Goal: Transaction & Acquisition: Obtain resource

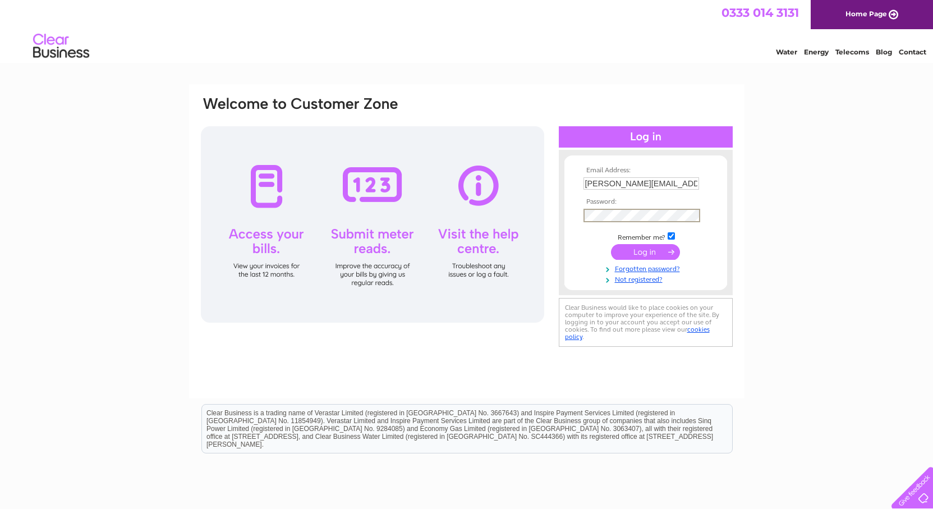
click at [611, 244] on input "submit" at bounding box center [645, 252] width 69 height 16
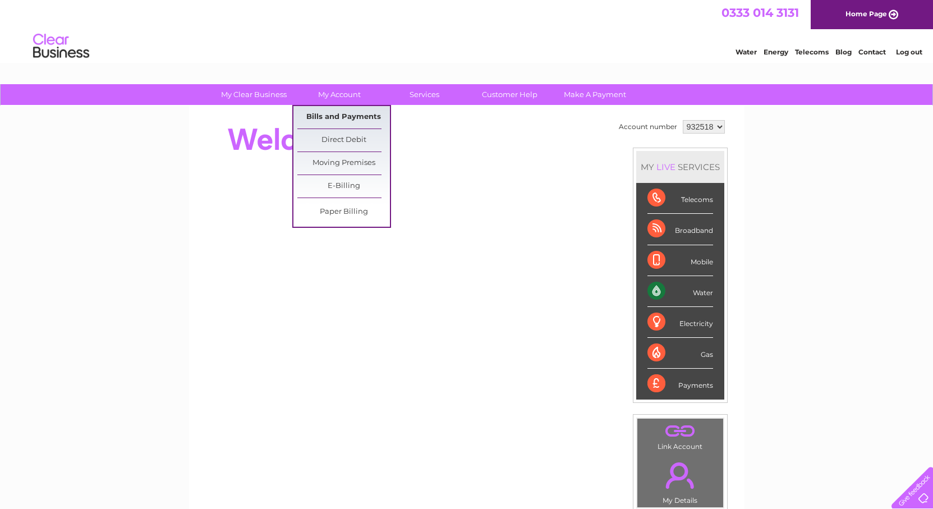
click at [332, 111] on link "Bills and Payments" at bounding box center [343, 117] width 93 height 22
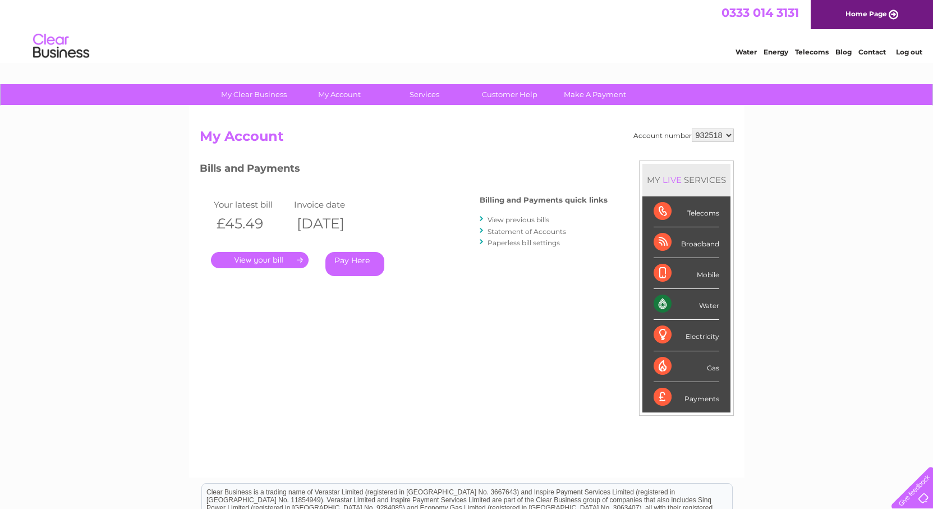
click at [523, 218] on link "View previous bills" at bounding box center [519, 219] width 62 height 8
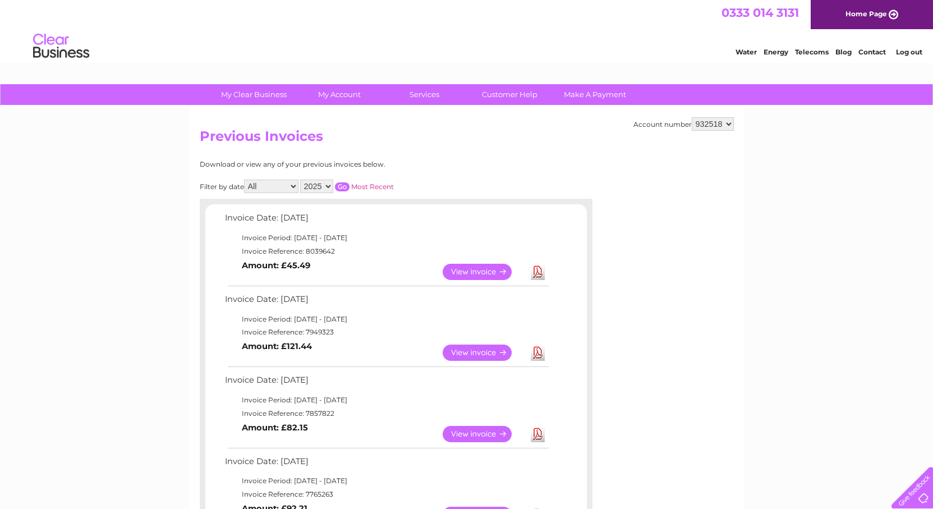
click at [481, 352] on link "View" at bounding box center [484, 353] width 82 height 16
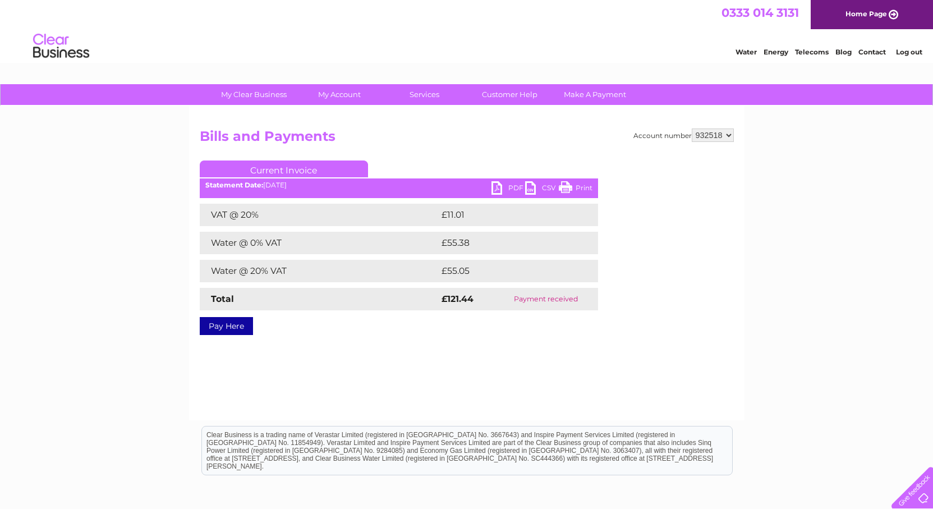
click at [494, 186] on link "PDF" at bounding box center [509, 189] width 34 height 16
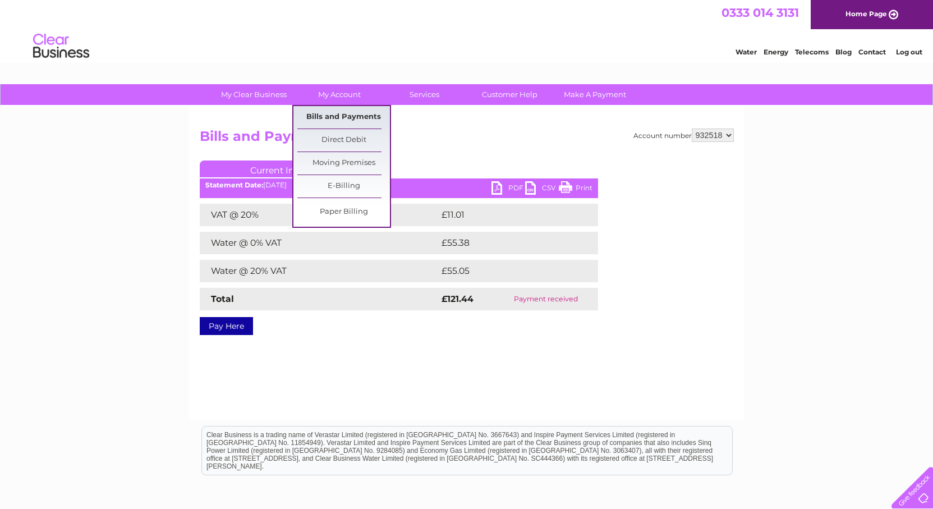
click at [343, 113] on link "Bills and Payments" at bounding box center [343, 117] width 93 height 22
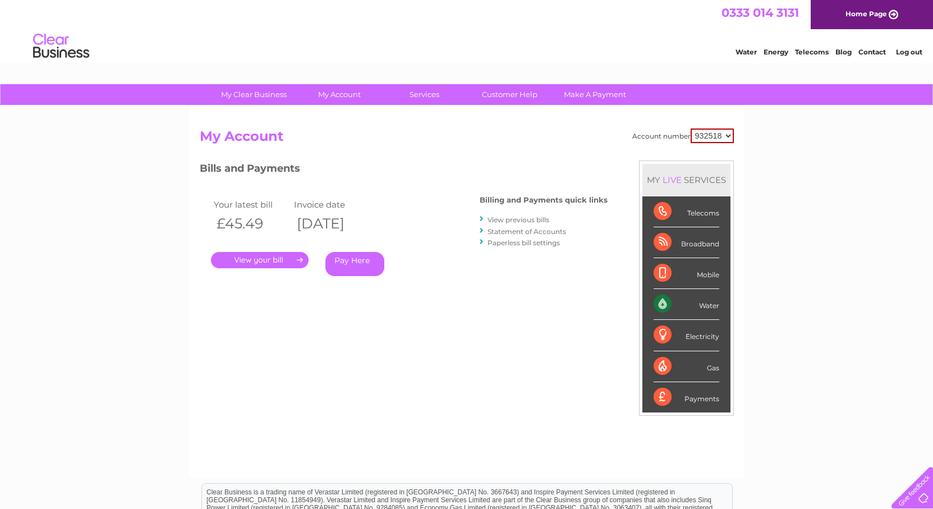
click at [266, 255] on link "." at bounding box center [260, 260] width 98 height 16
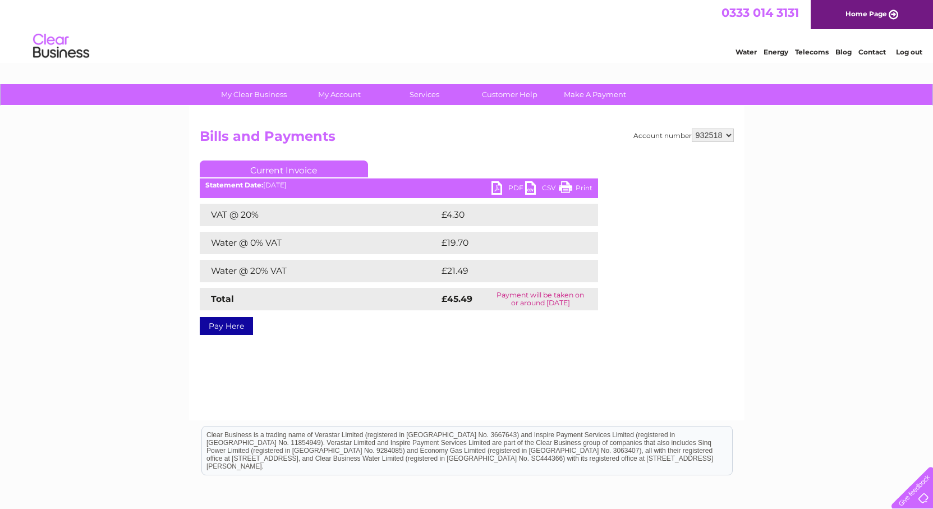
click at [498, 191] on link "PDF" at bounding box center [509, 189] width 34 height 16
click at [911, 52] on link "Log out" at bounding box center [909, 52] width 26 height 8
